Goal: Submit feedback/report problem

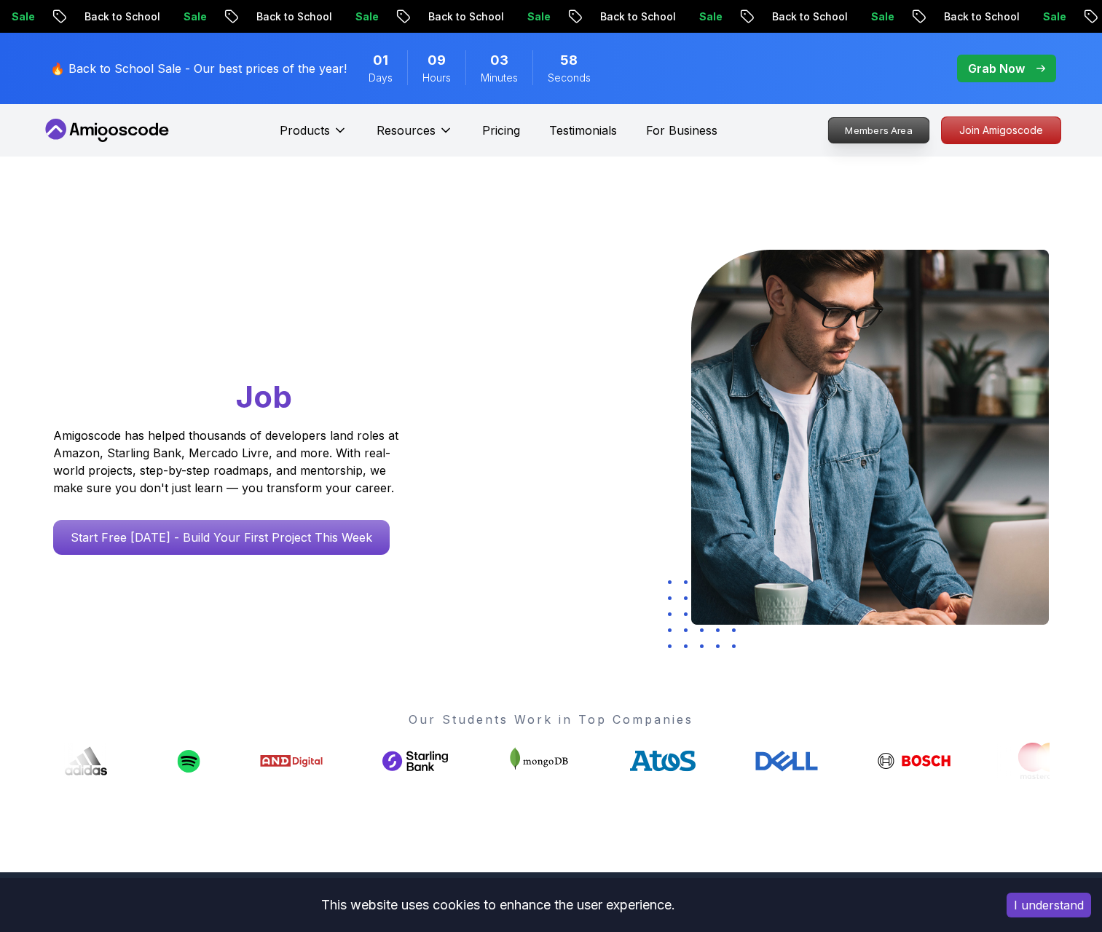
click at [901, 136] on p "Members Area" at bounding box center [878, 130] width 100 height 25
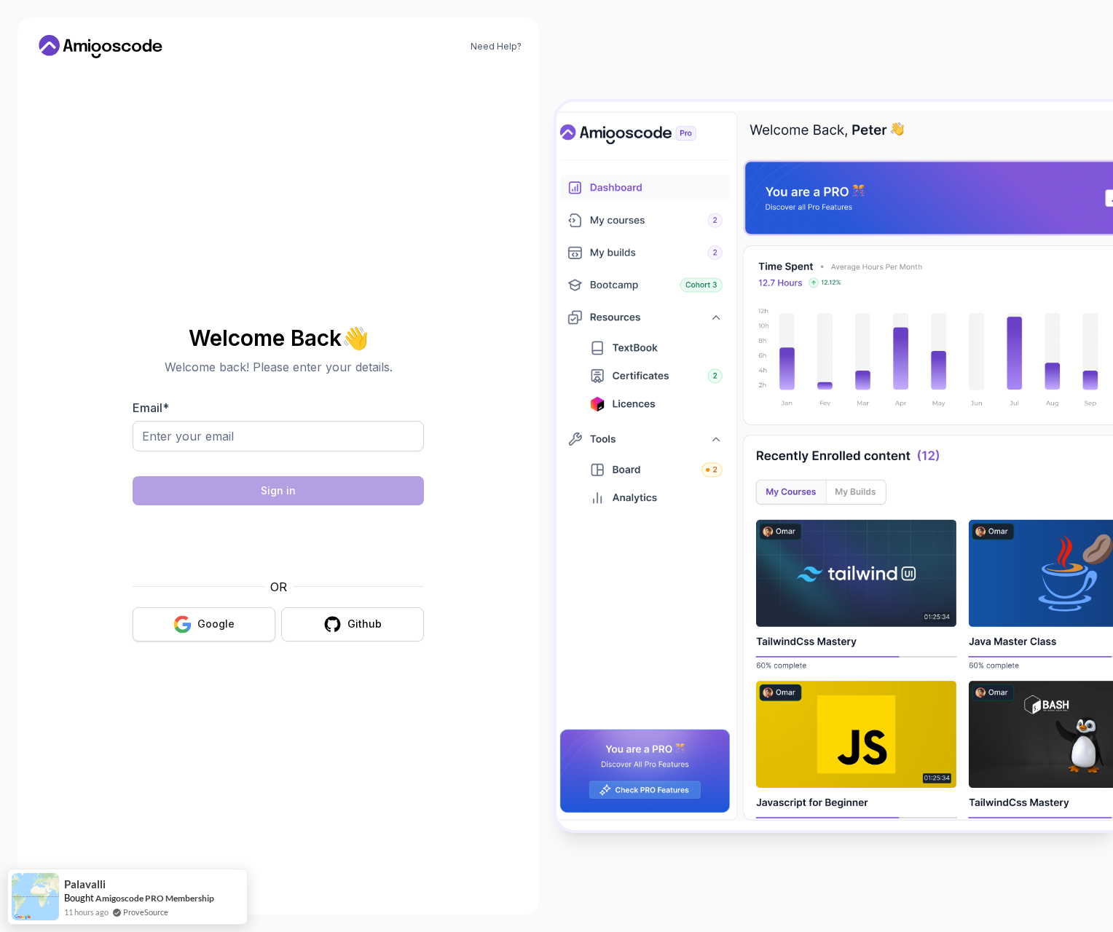
click at [222, 626] on div "Google" at bounding box center [215, 624] width 37 height 15
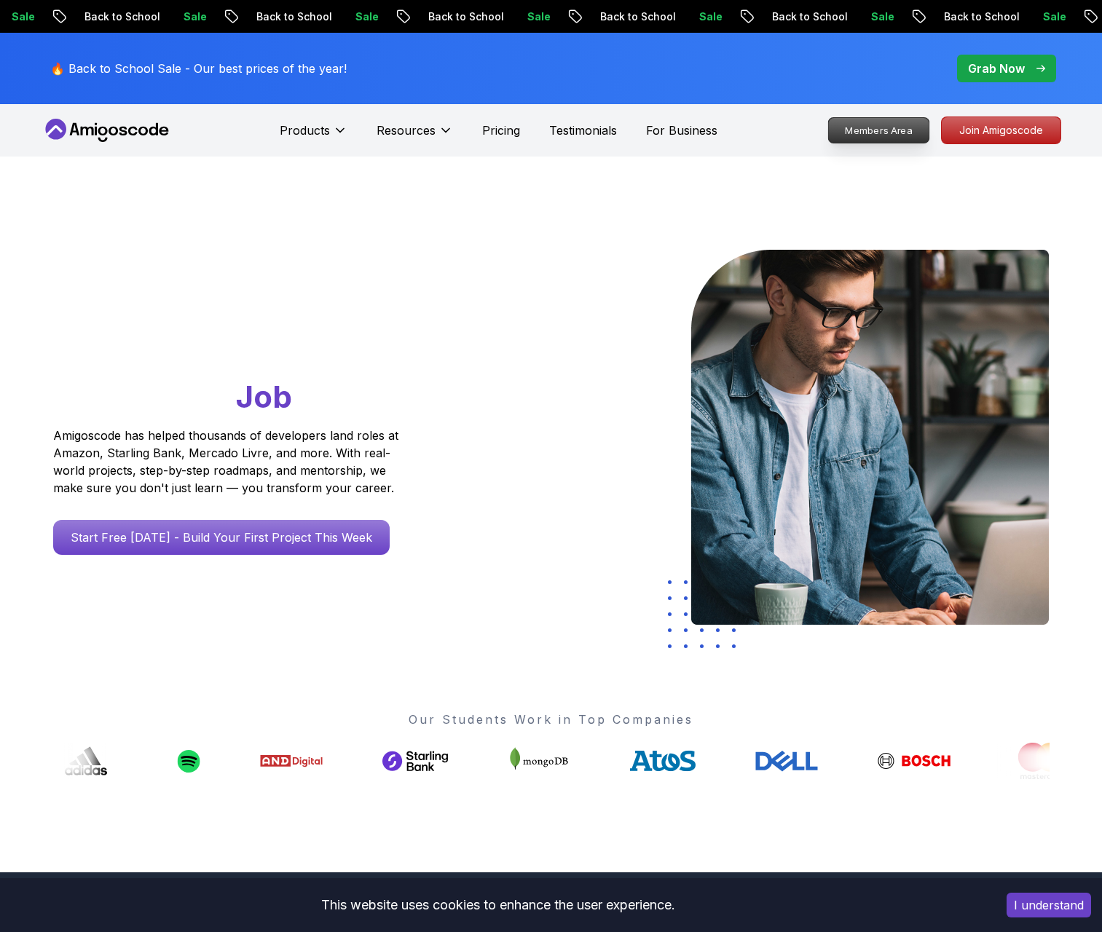
click at [882, 129] on p "Members Area" at bounding box center [878, 130] width 100 height 25
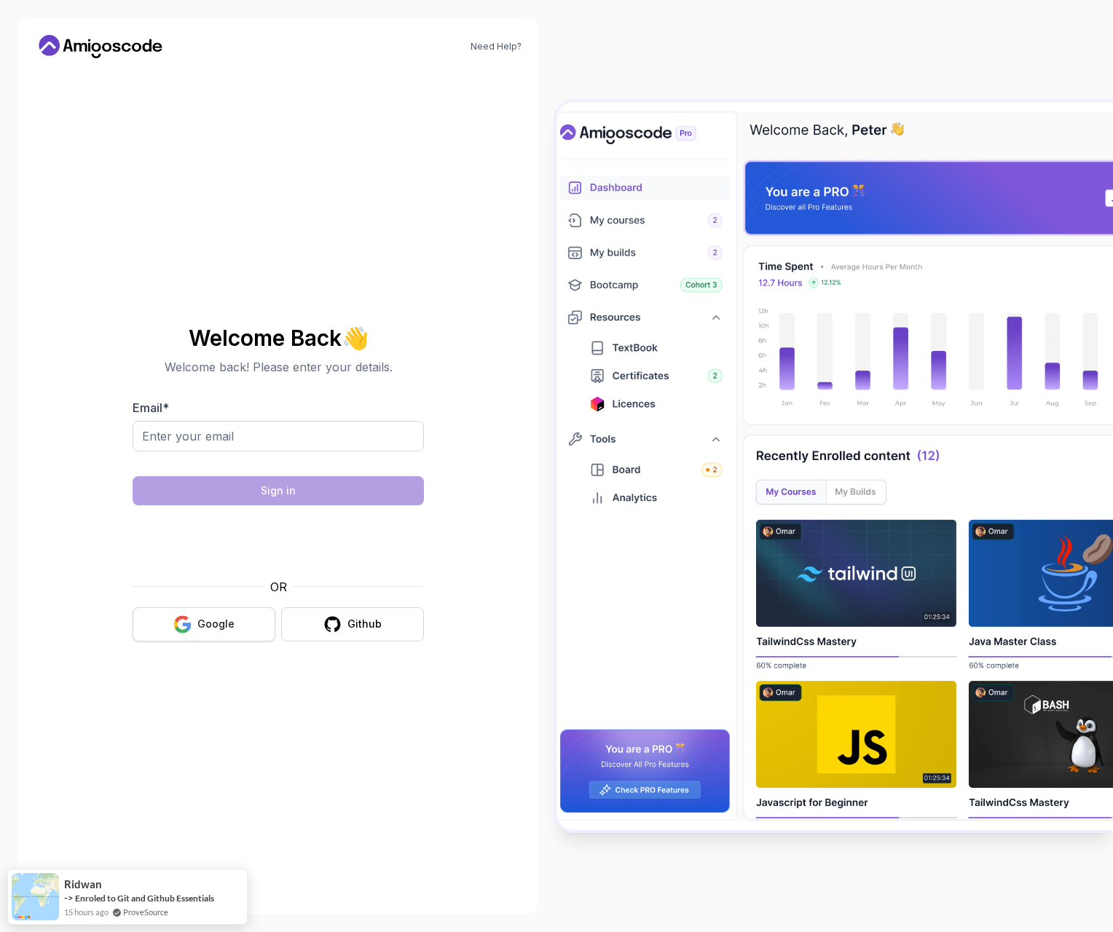
click at [217, 623] on div "Google" at bounding box center [215, 624] width 37 height 15
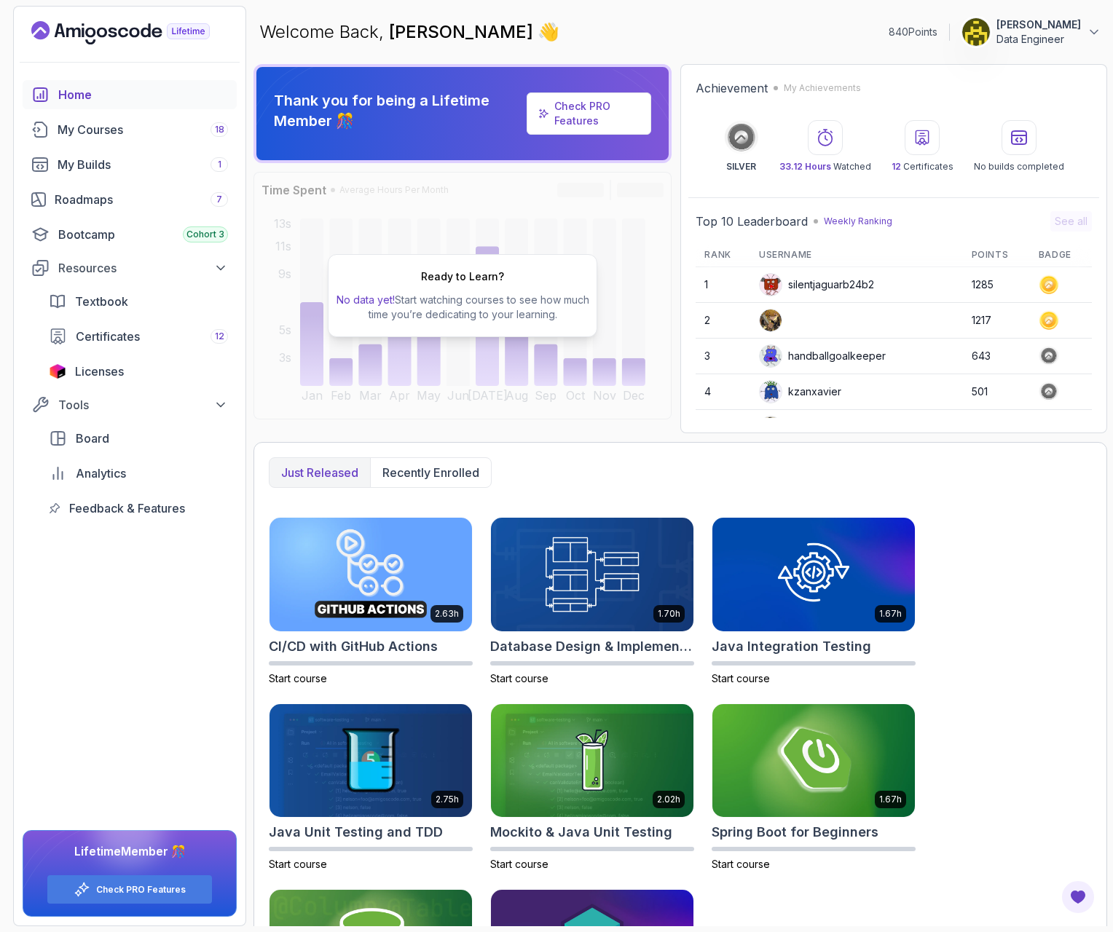
click at [164, 688] on div "Home My Courses 18 My Builds 1 Roadmaps 7 Bootcamp Cohort 3 Resources Textbook …" at bounding box center [130, 502] width 232 height 845
click at [115, 499] on span "Feedback & Features" at bounding box center [127, 507] width 116 height 17
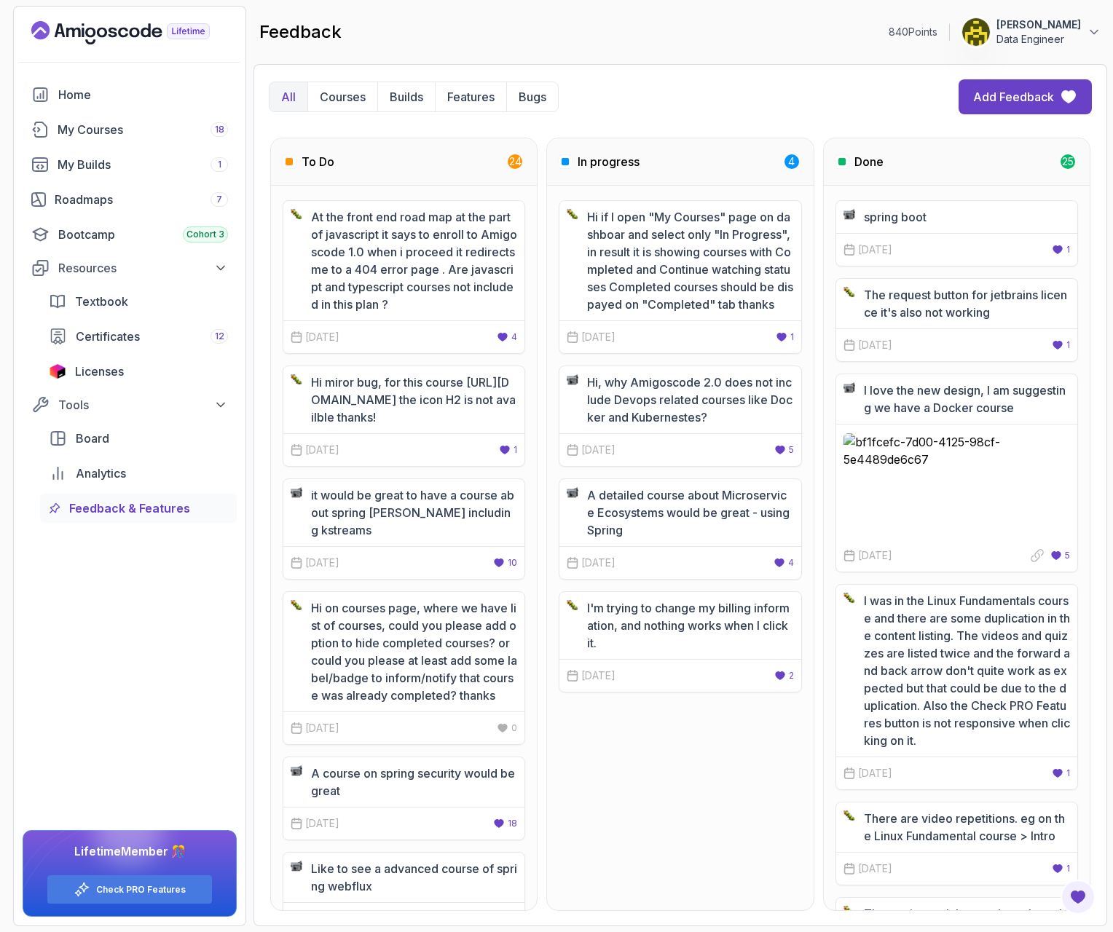
click at [783, 837] on div "Hi if I open "My Courses" page on dashboar and select only "In Progress", in re…" at bounding box center [680, 548] width 266 height 724
drag, startPoint x: 629, startPoint y: 872, endPoint x: 709, endPoint y: 782, distance: 120.7
click at [629, 872] on div "Hi if I open "My Courses" page on dashboar and select only "In Progress", in re…" at bounding box center [680, 548] width 266 height 724
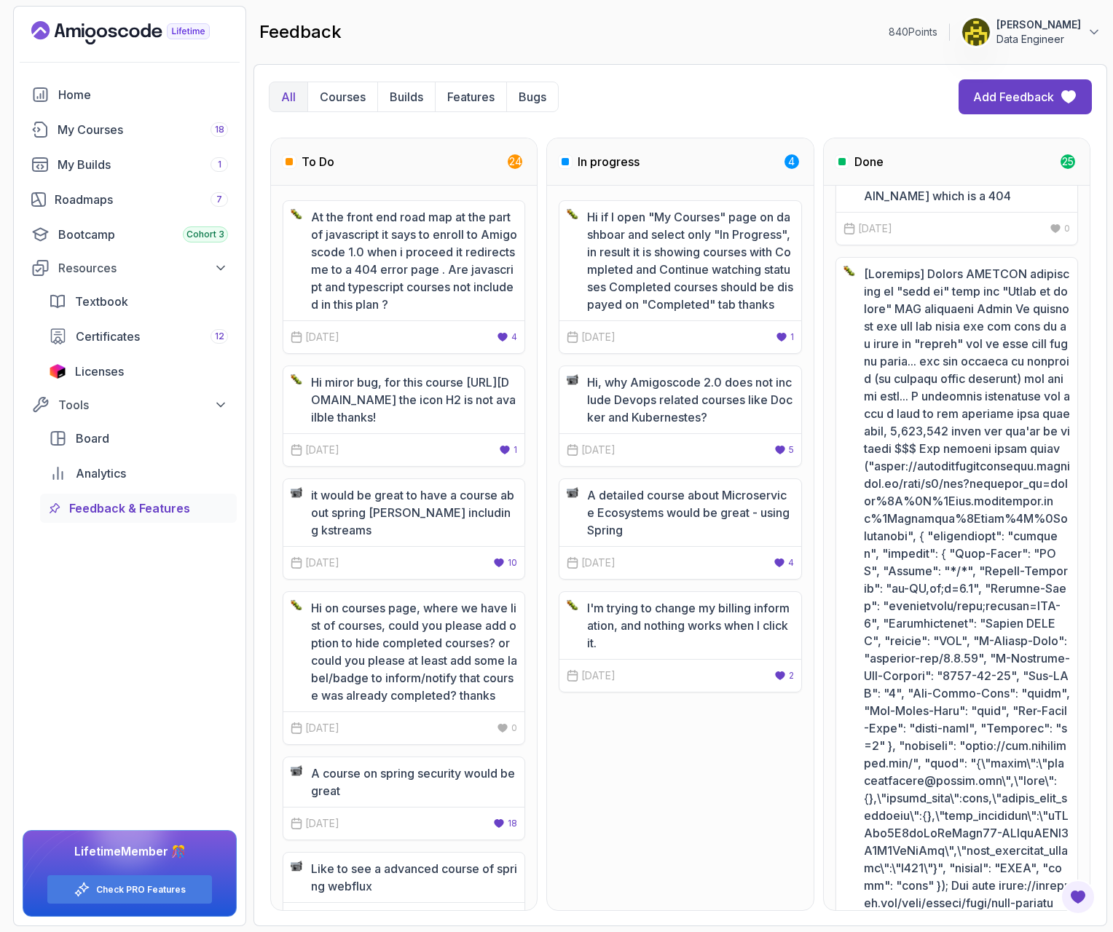
scroll to position [3343, 0]
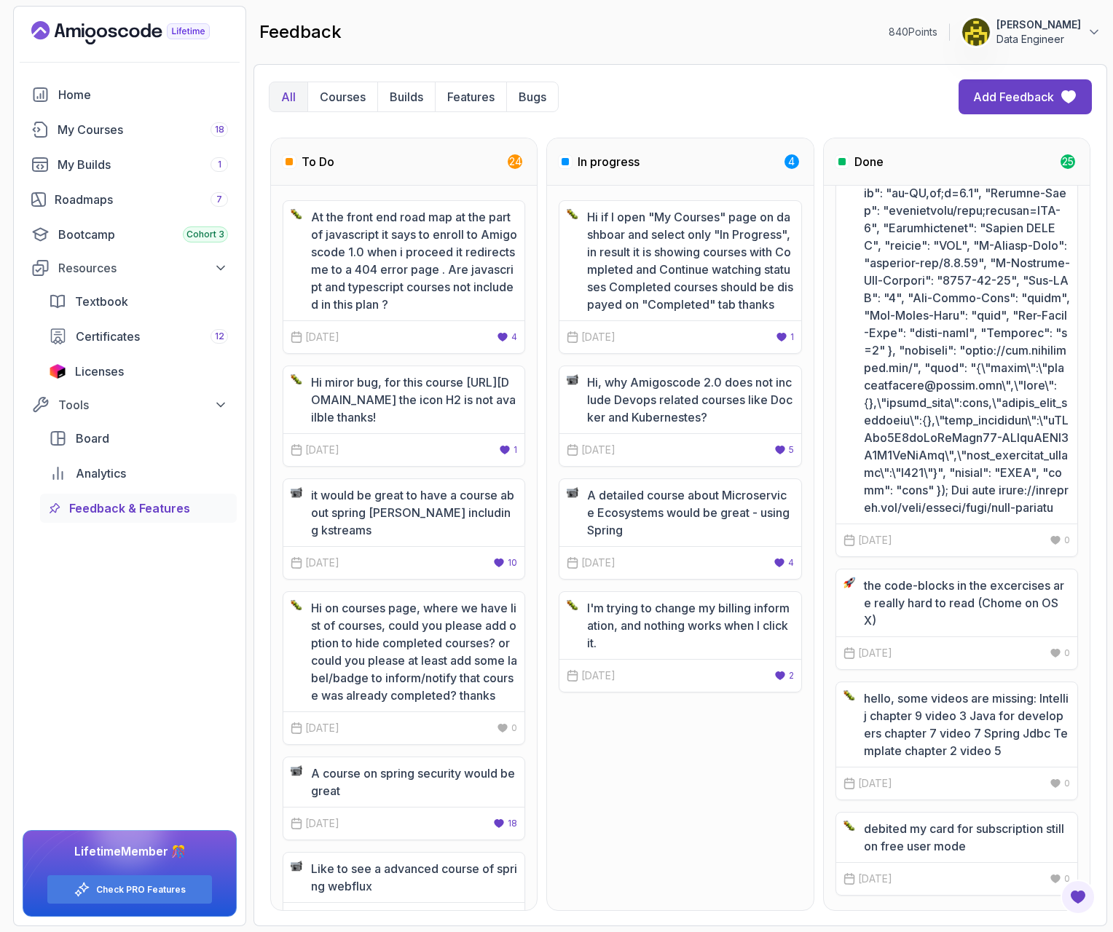
click at [730, 842] on div "Hi if I open "My Courses" page on dashboar and select only "In Progress", in re…" at bounding box center [680, 548] width 266 height 724
click at [82, 44] on div at bounding box center [130, 62] width 232 height 36
